Goal: Information Seeking & Learning: Learn about a topic

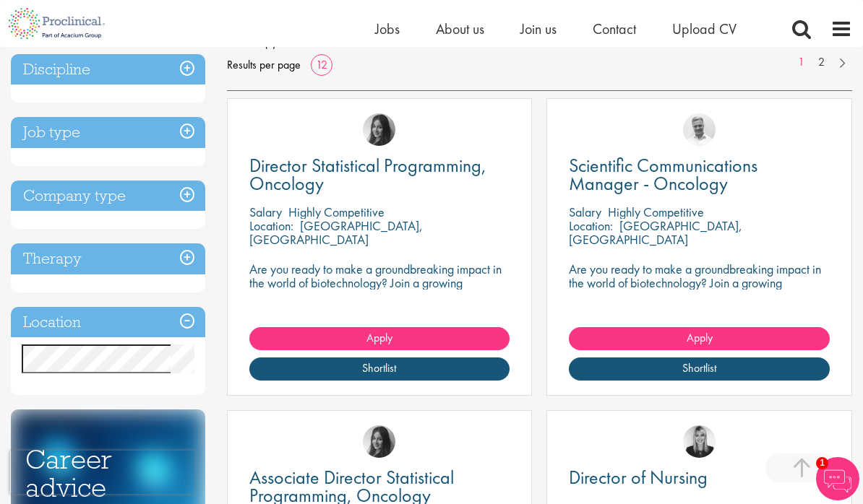
scroll to position [227, 0]
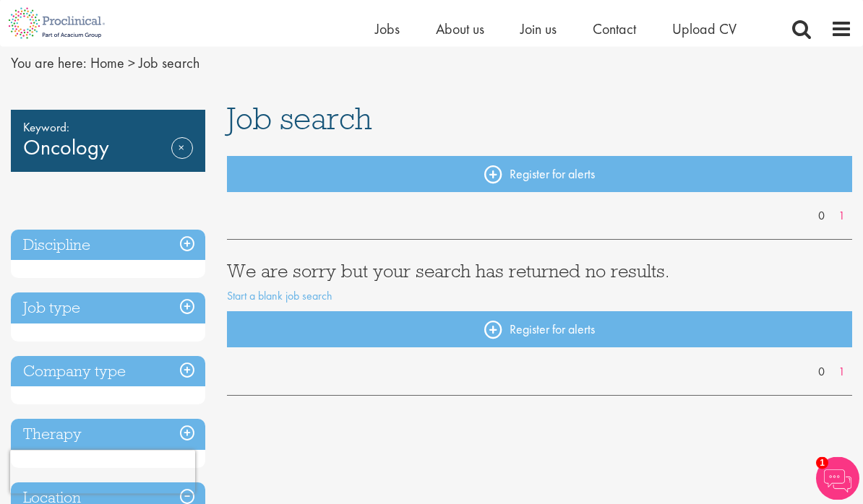
scroll to position [43, 0]
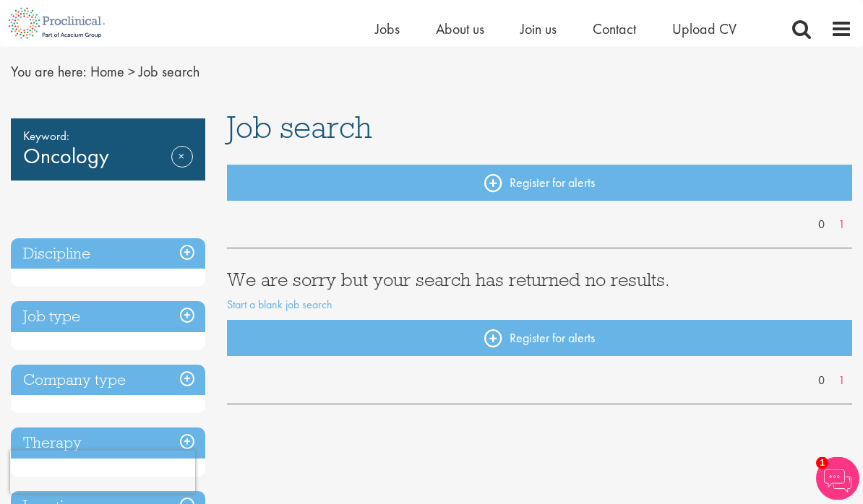
click at [178, 161] on link "Remove" at bounding box center [182, 168] width 22 height 42
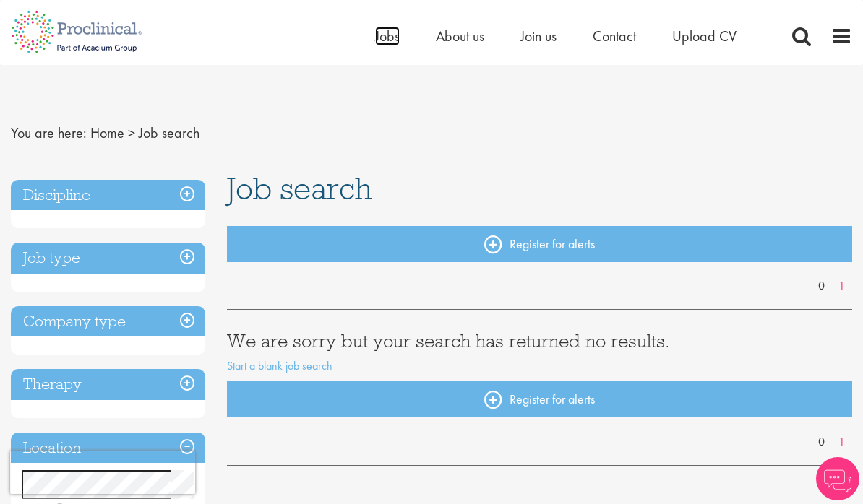
click at [376, 44] on span "Jobs" at bounding box center [387, 36] width 25 height 19
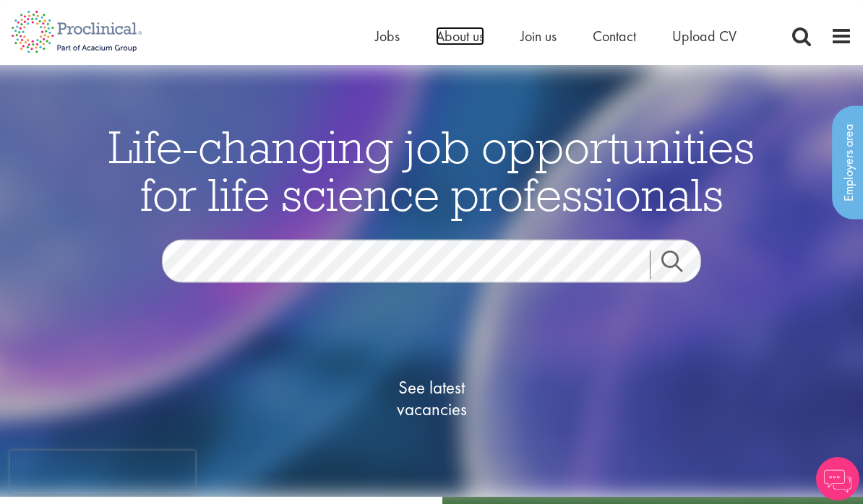
click at [465, 32] on span "About us" at bounding box center [460, 36] width 48 height 19
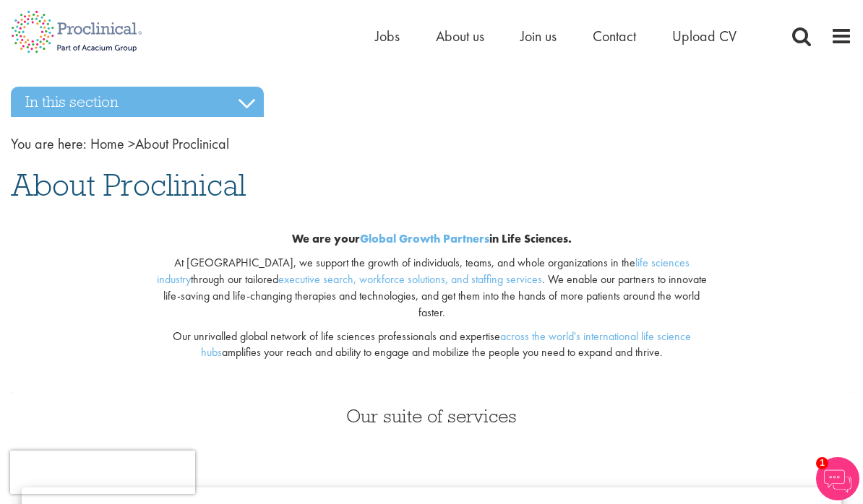
click at [845, 35] on span at bounding box center [841, 36] width 22 height 22
click at [847, 38] on span at bounding box center [841, 36] width 22 height 22
